Goal: Information Seeking & Learning: Find contact information

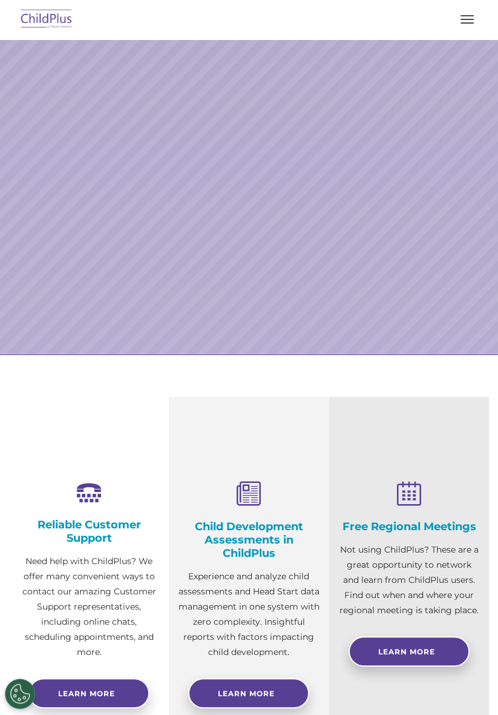
select select "MEDIUM"
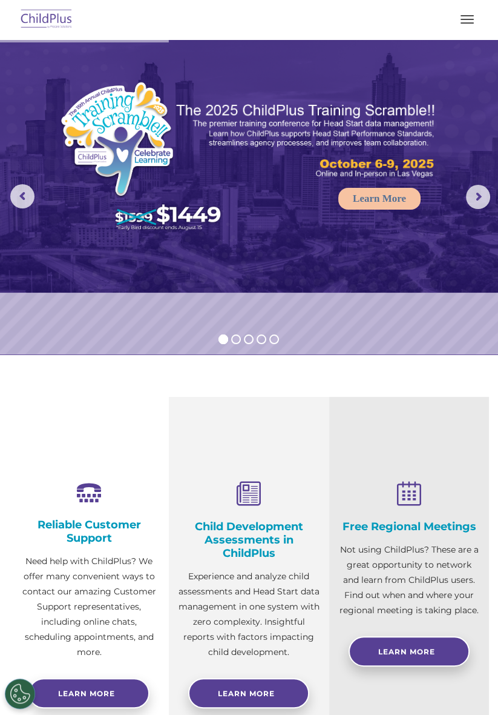
click at [477, 26] on button "button" at bounding box center [467, 19] width 25 height 19
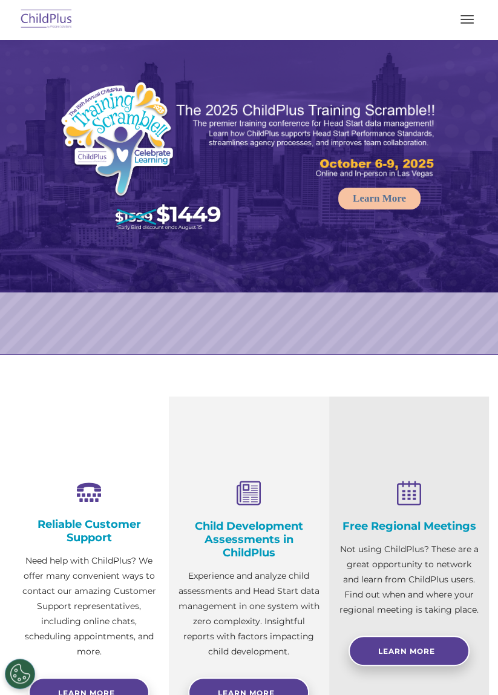
select select "MEDIUM"
click at [475, 27] on button "button" at bounding box center [467, 19] width 25 height 19
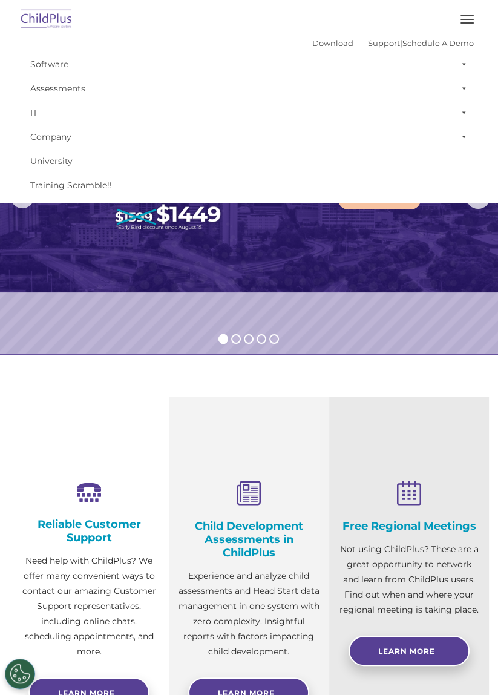
click at [288, 365] on section "Reliable Customer Support Need help with ChildPlus? We offer many convenient wa…" at bounding box center [249, 582] width 498 height 457
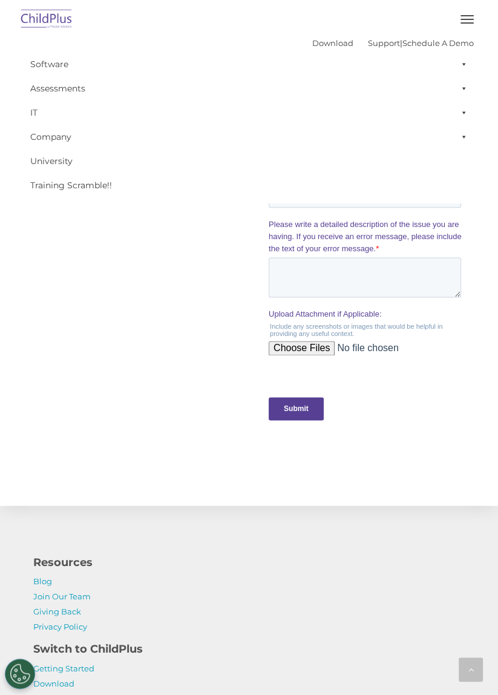
scroll to position [1266, 0]
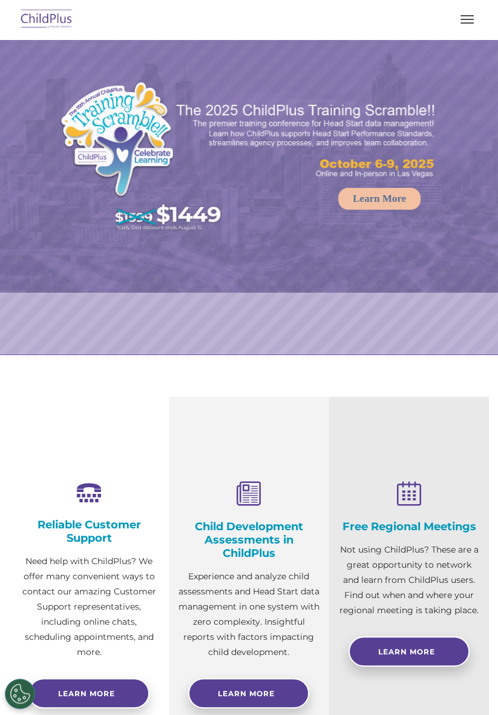
select select "MEDIUM"
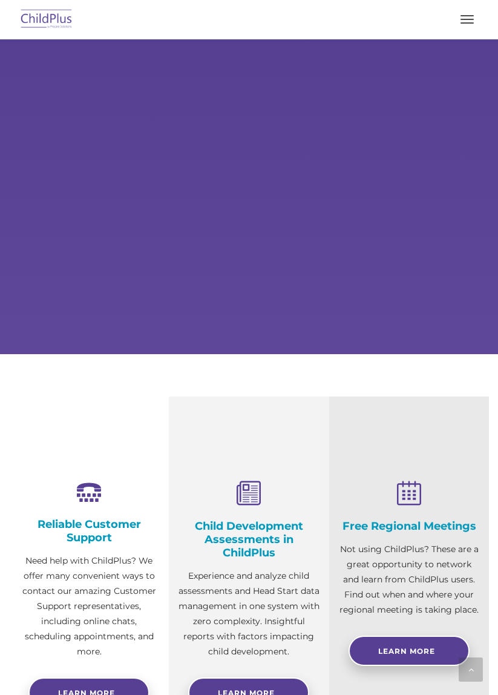
scroll to position [1266, 0]
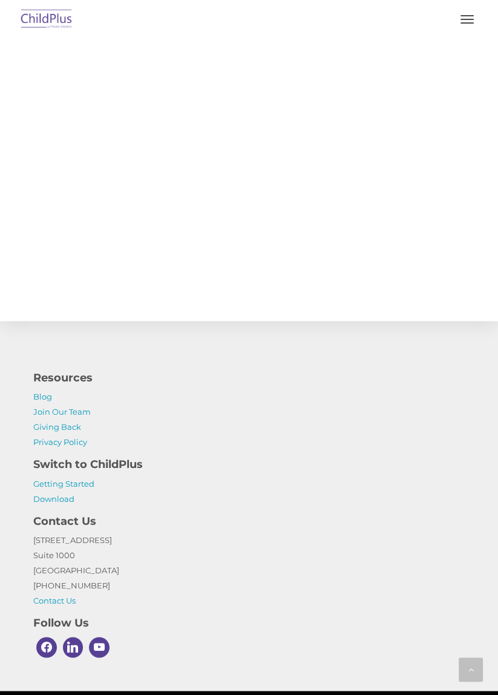
select select "MEDIUM"
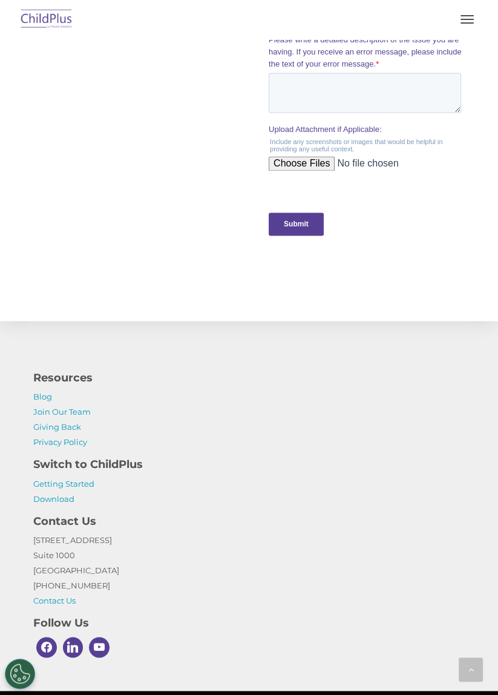
scroll to position [0, 0]
